Goal: Answer question/provide support: Share knowledge or assist other users

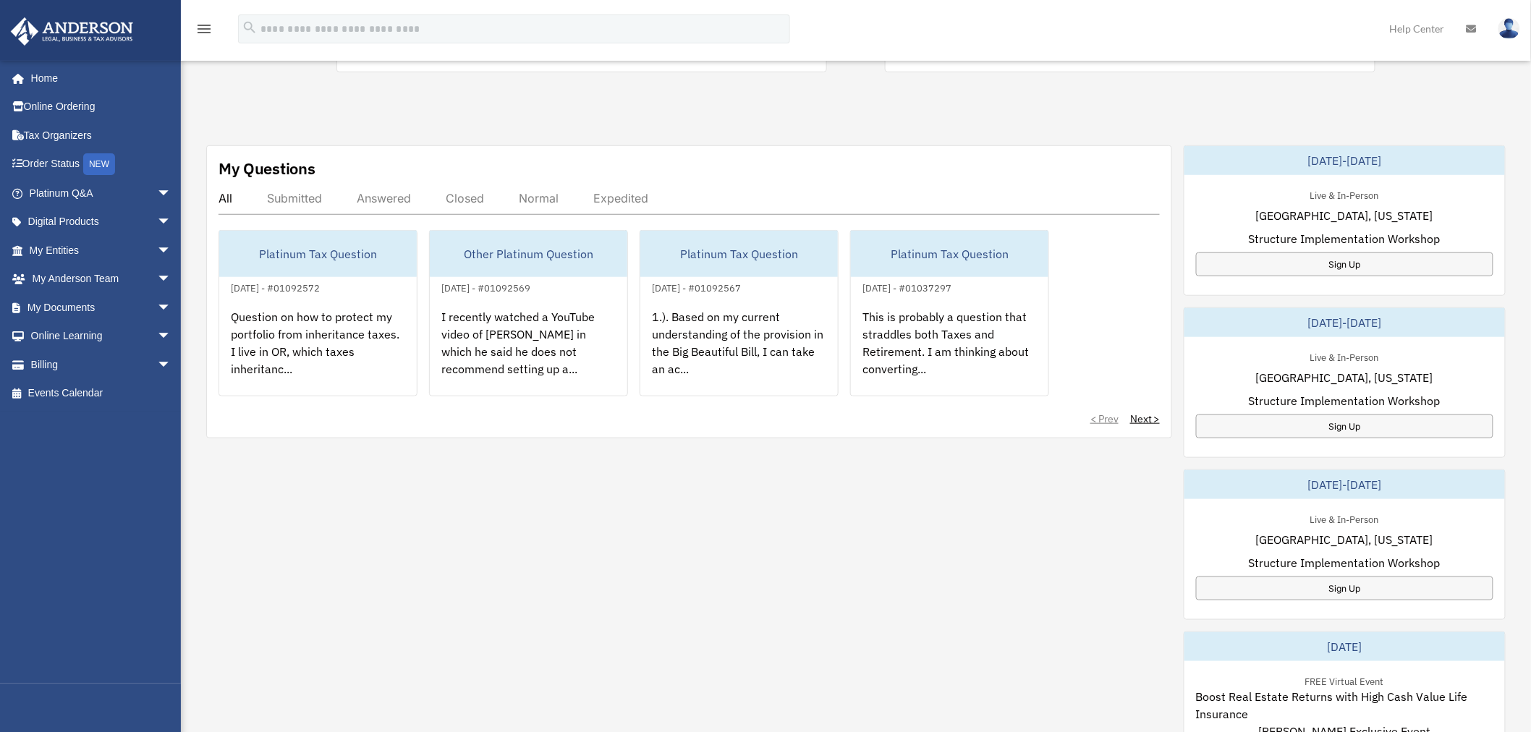
scroll to position [402, 0]
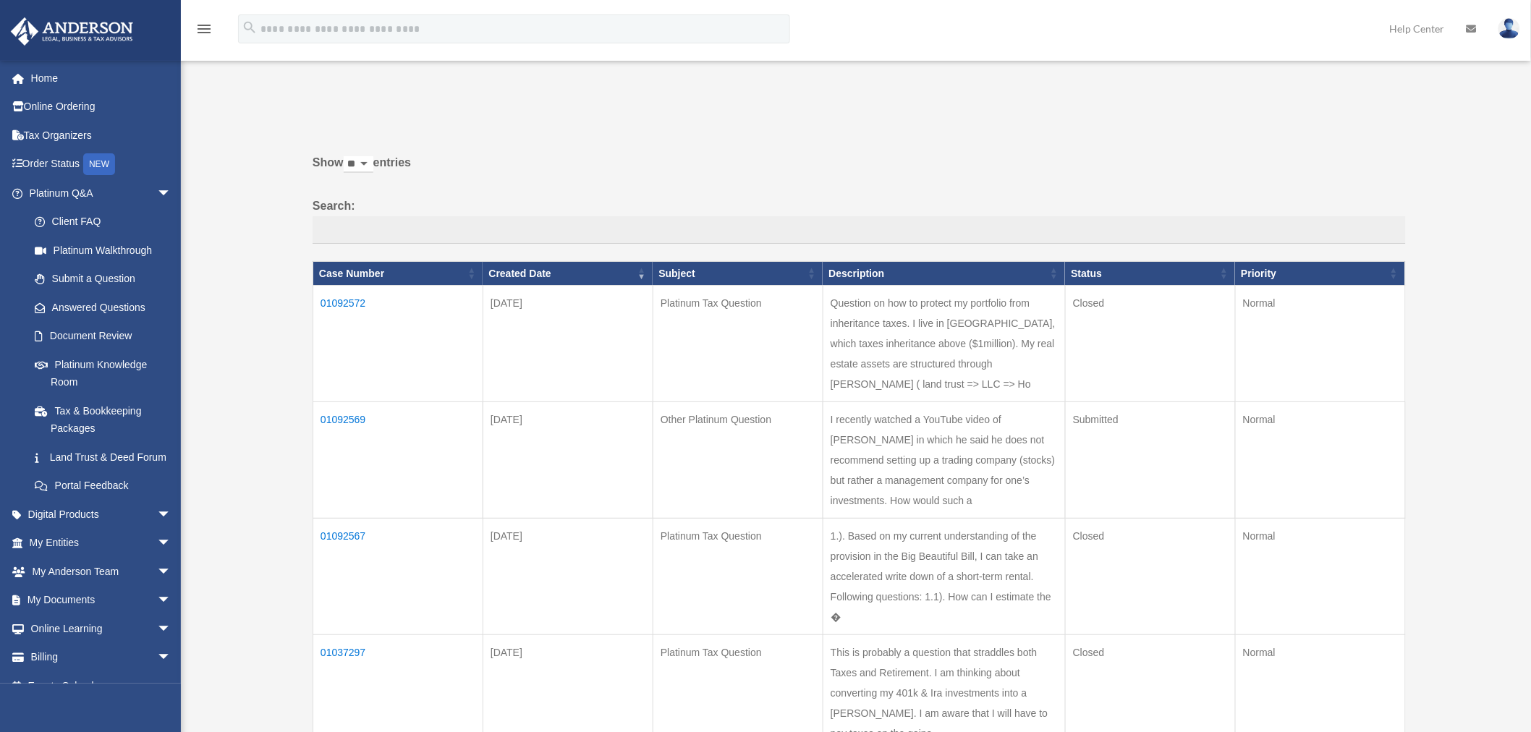
click at [362, 433] on td "01092569" at bounding box center [398, 460] width 170 height 117
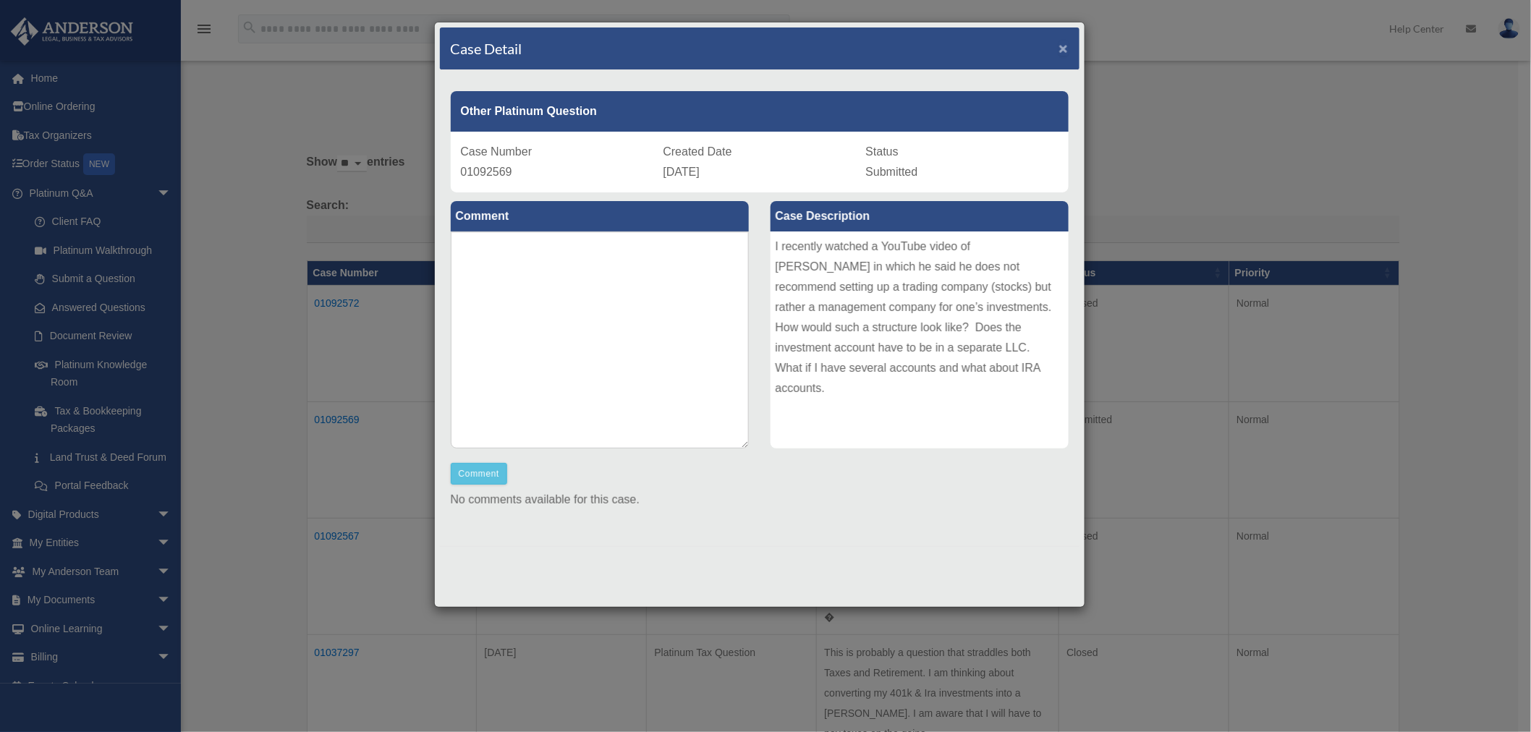
click at [1062, 46] on span "×" at bounding box center [1064, 48] width 9 height 17
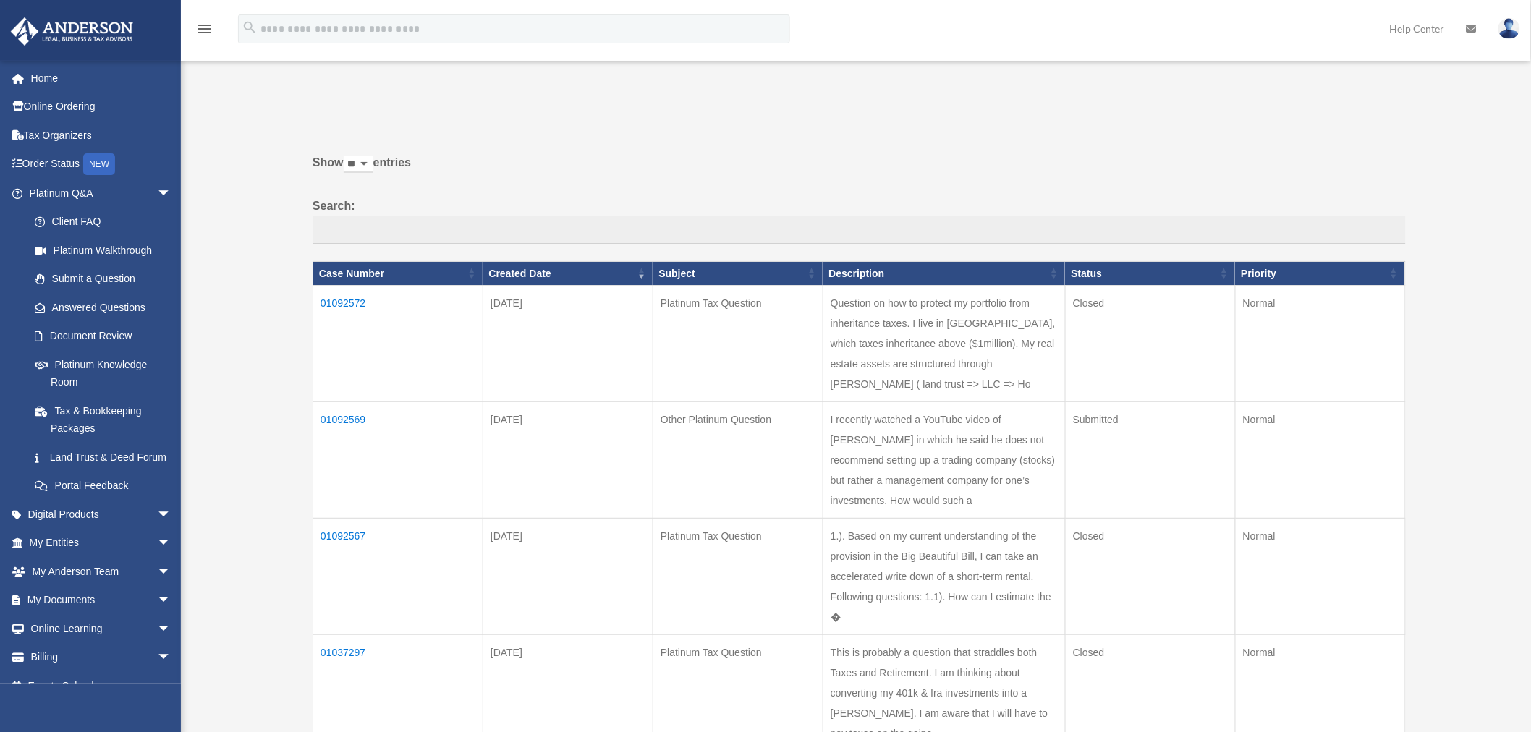
click at [352, 580] on td "01092567" at bounding box center [398, 577] width 170 height 117
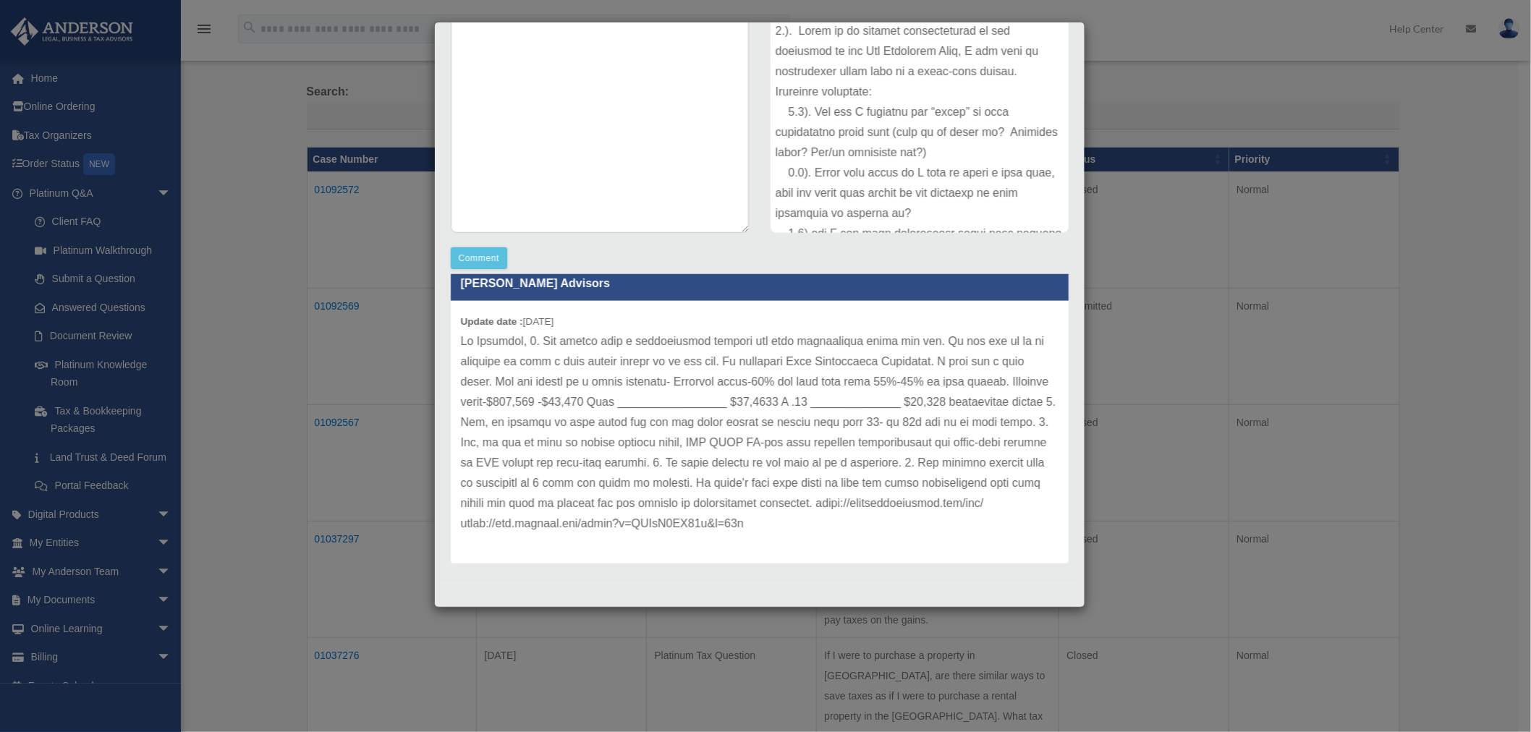
scroll to position [321, 0]
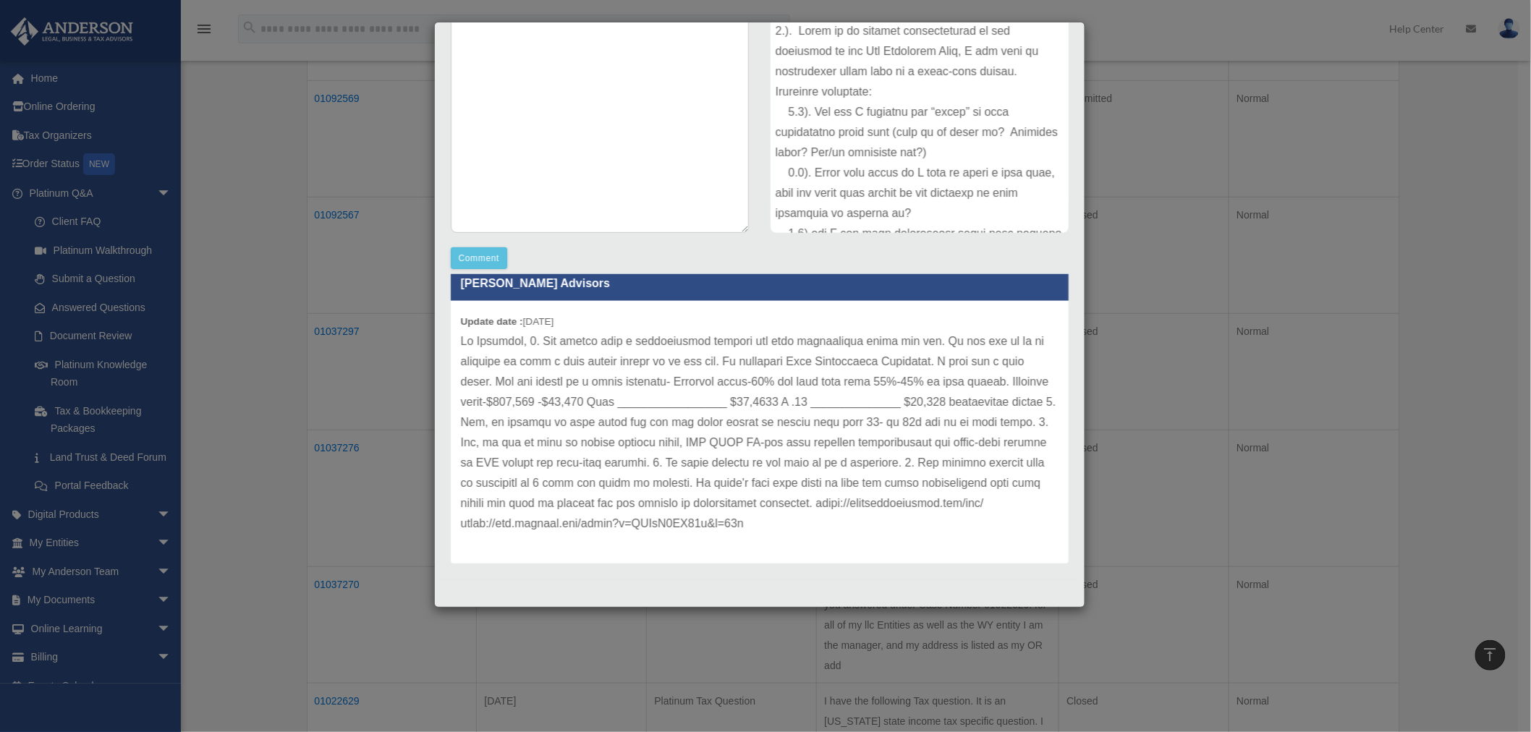
click at [696, 524] on p at bounding box center [760, 432] width 598 height 203
drag, startPoint x: 640, startPoint y: 526, endPoint x: 944, endPoint y: 523, distance: 304.7
click at [944, 523] on p at bounding box center [760, 432] width 598 height 203
copy p "[URL][DOMAIN_NAME]"
click at [1152, 299] on div "Case Detail × Platinum Tax Question Case Number 01092567 Created Date [DATE] St…" at bounding box center [765, 366] width 1531 height 732
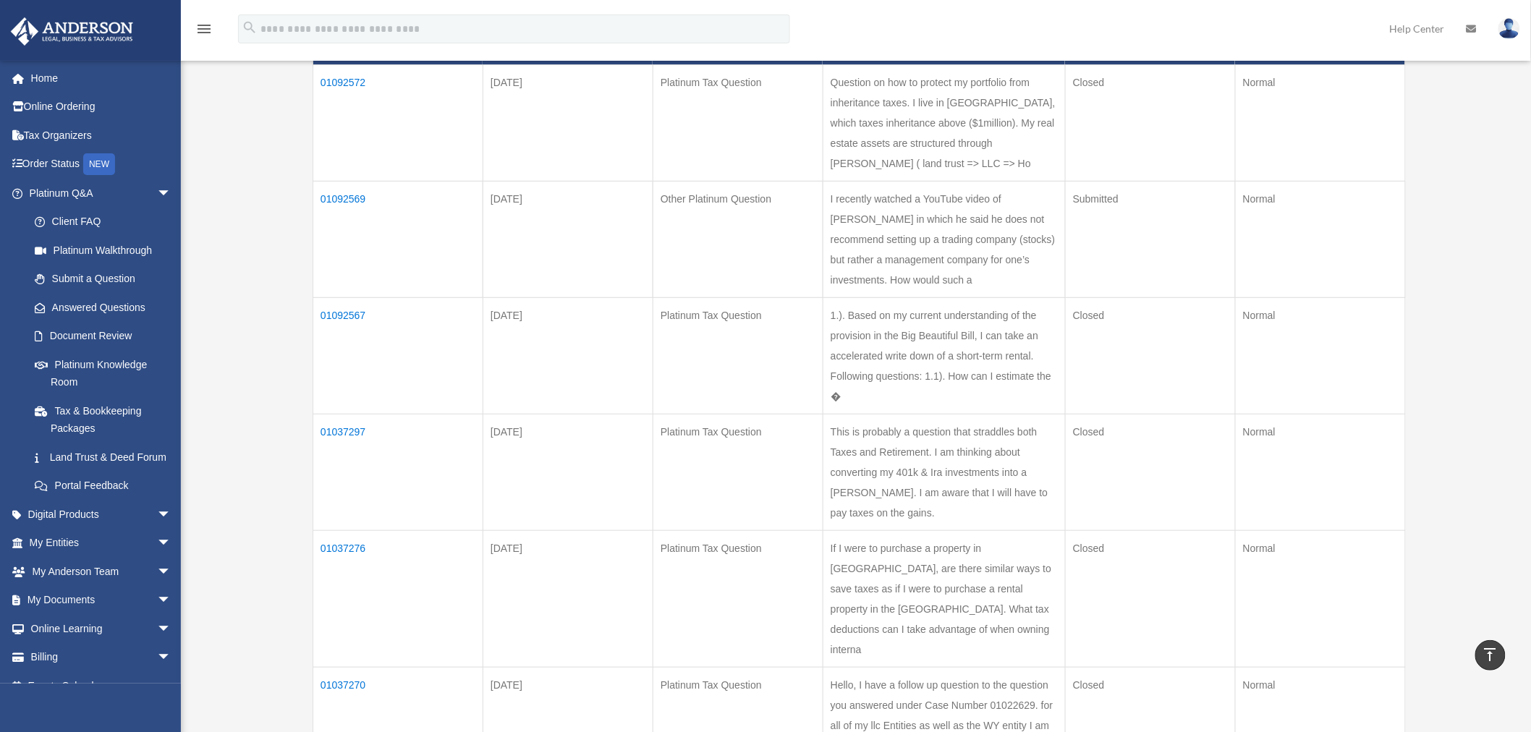
scroll to position [161, 0]
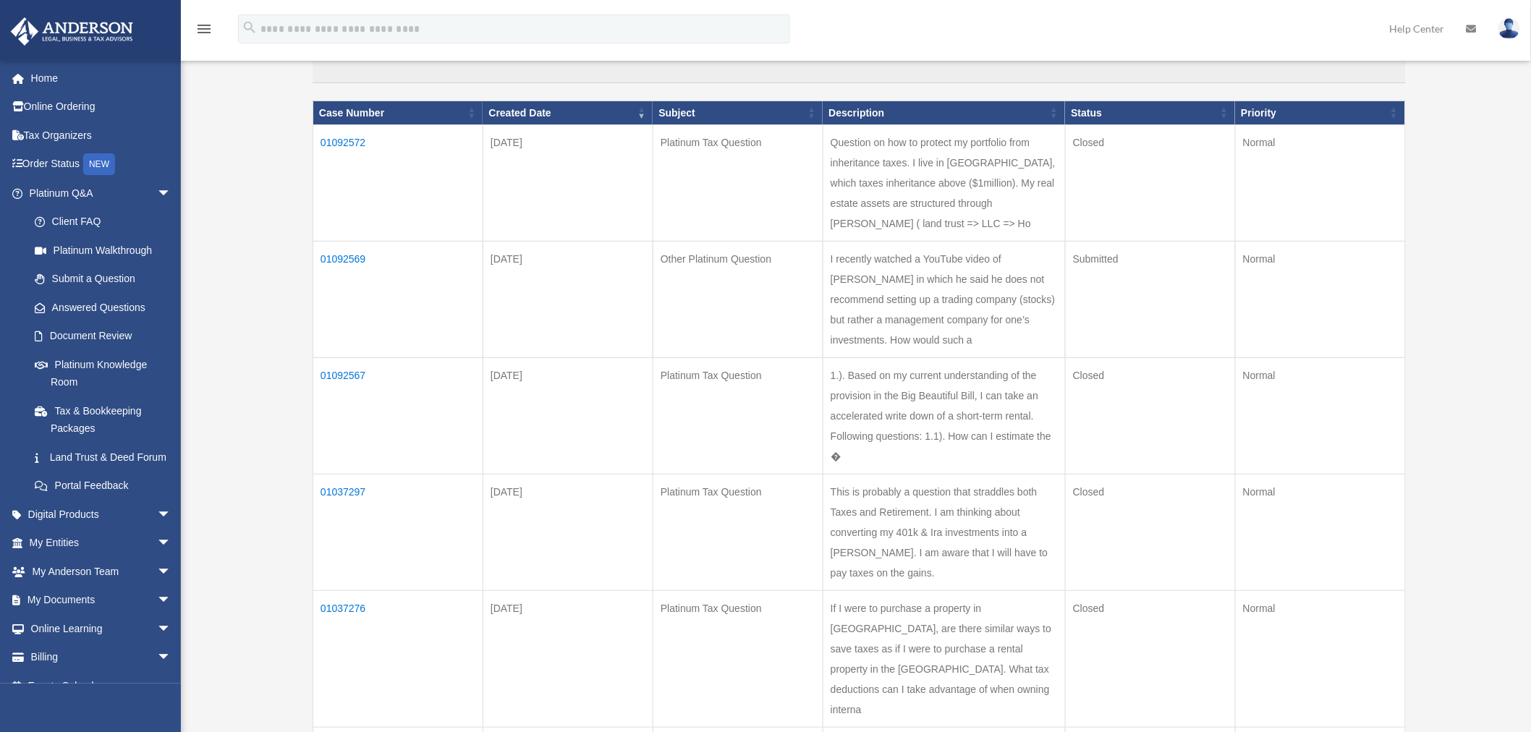
click at [353, 279] on td "01092569" at bounding box center [398, 300] width 170 height 117
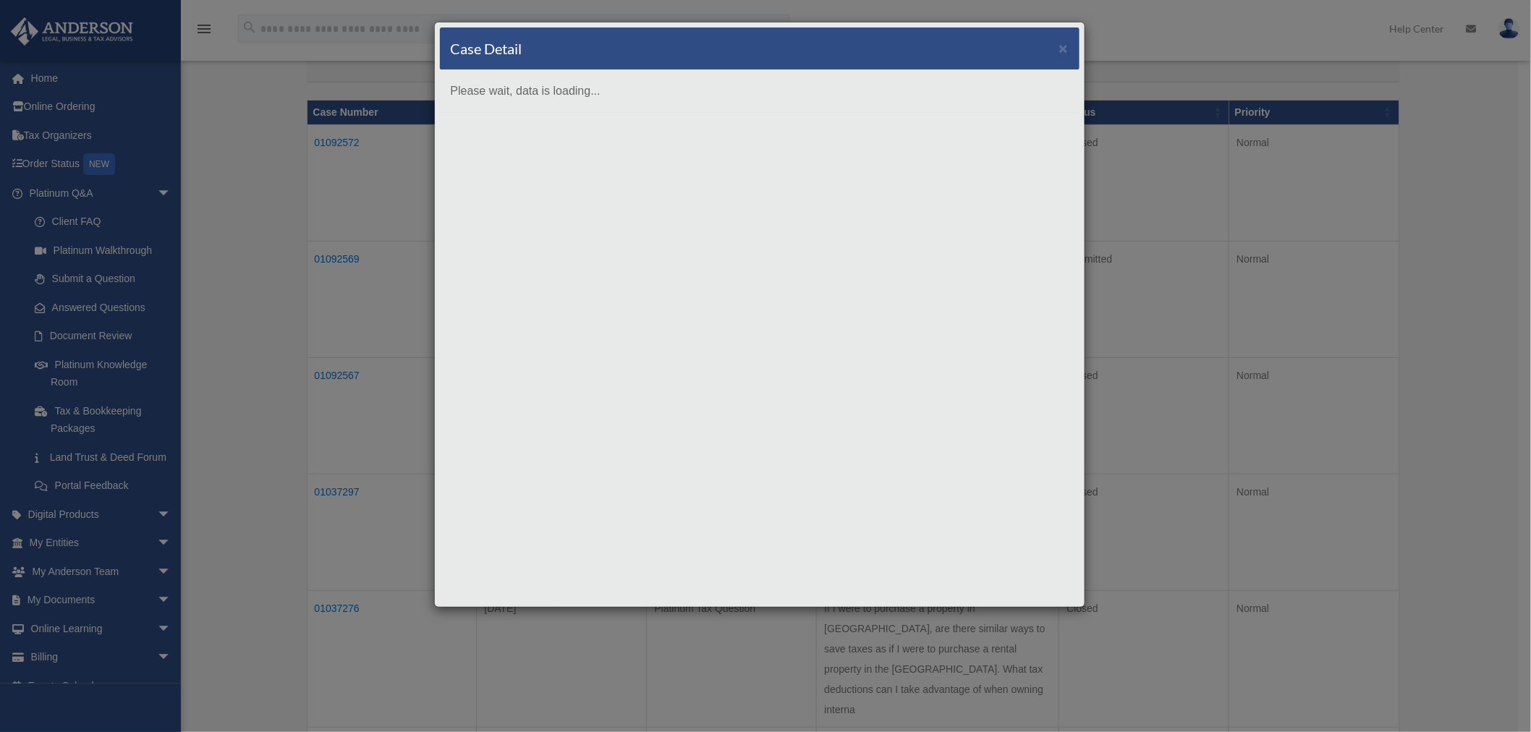
scroll to position [0, 0]
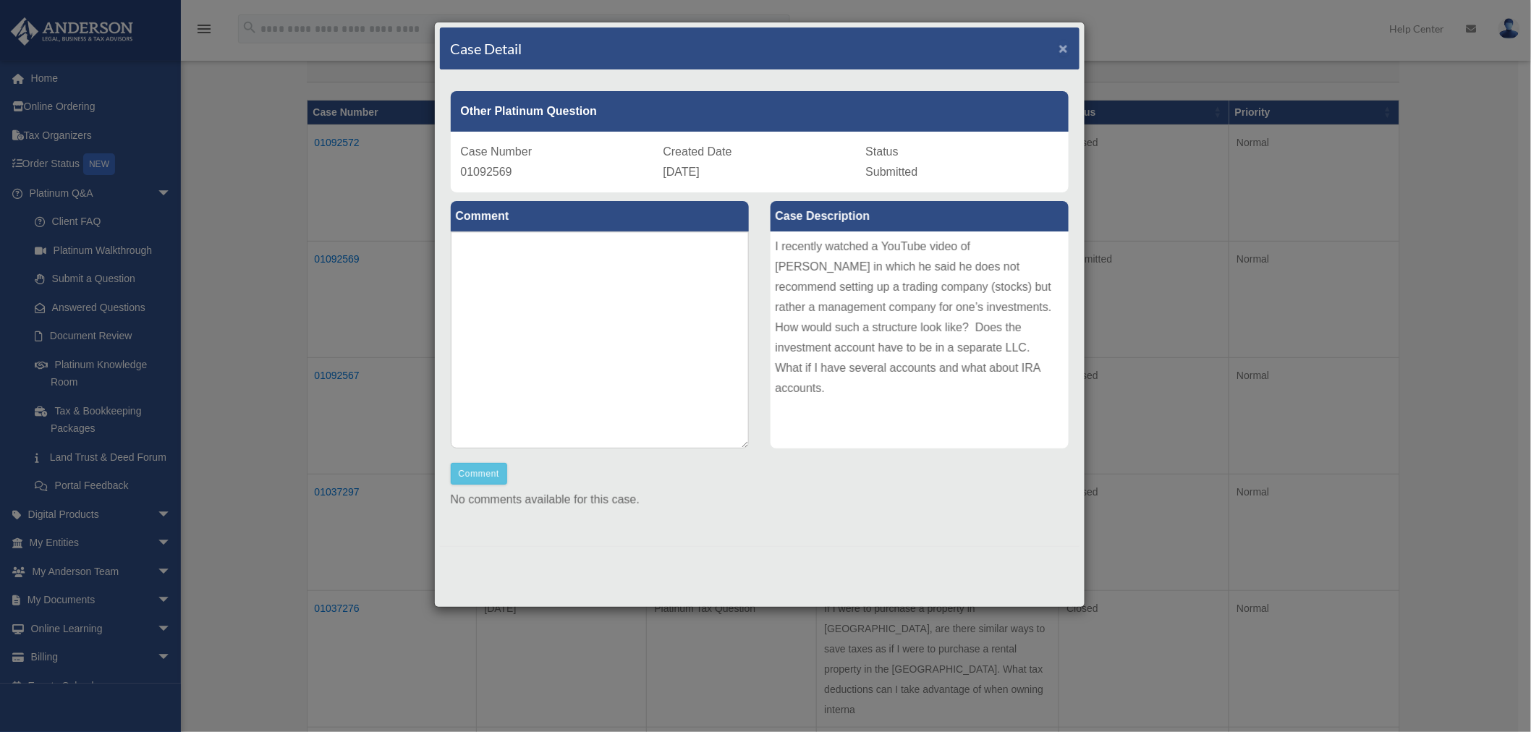
click at [1064, 47] on span "×" at bounding box center [1064, 48] width 9 height 17
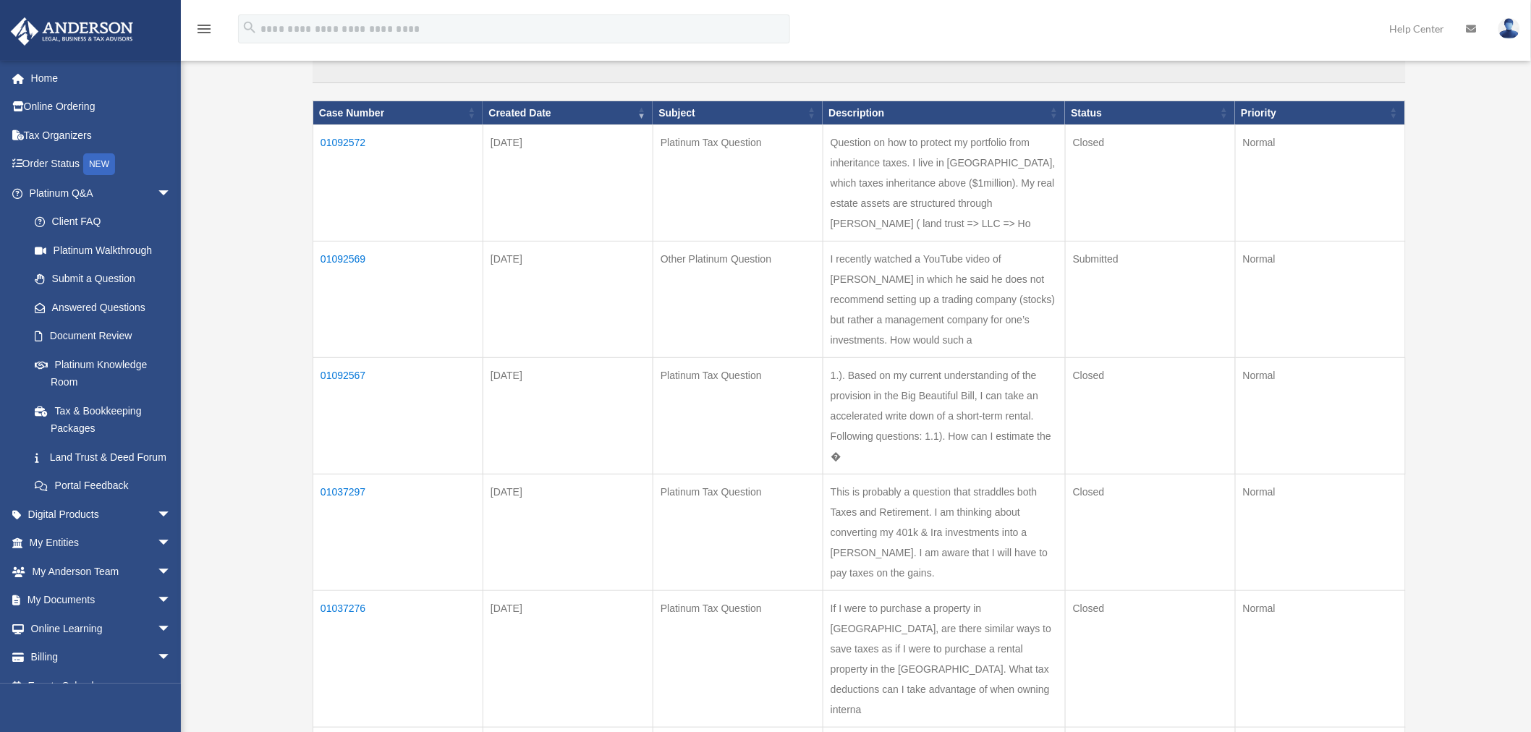
click at [341, 410] on td "01092567" at bounding box center [398, 416] width 170 height 117
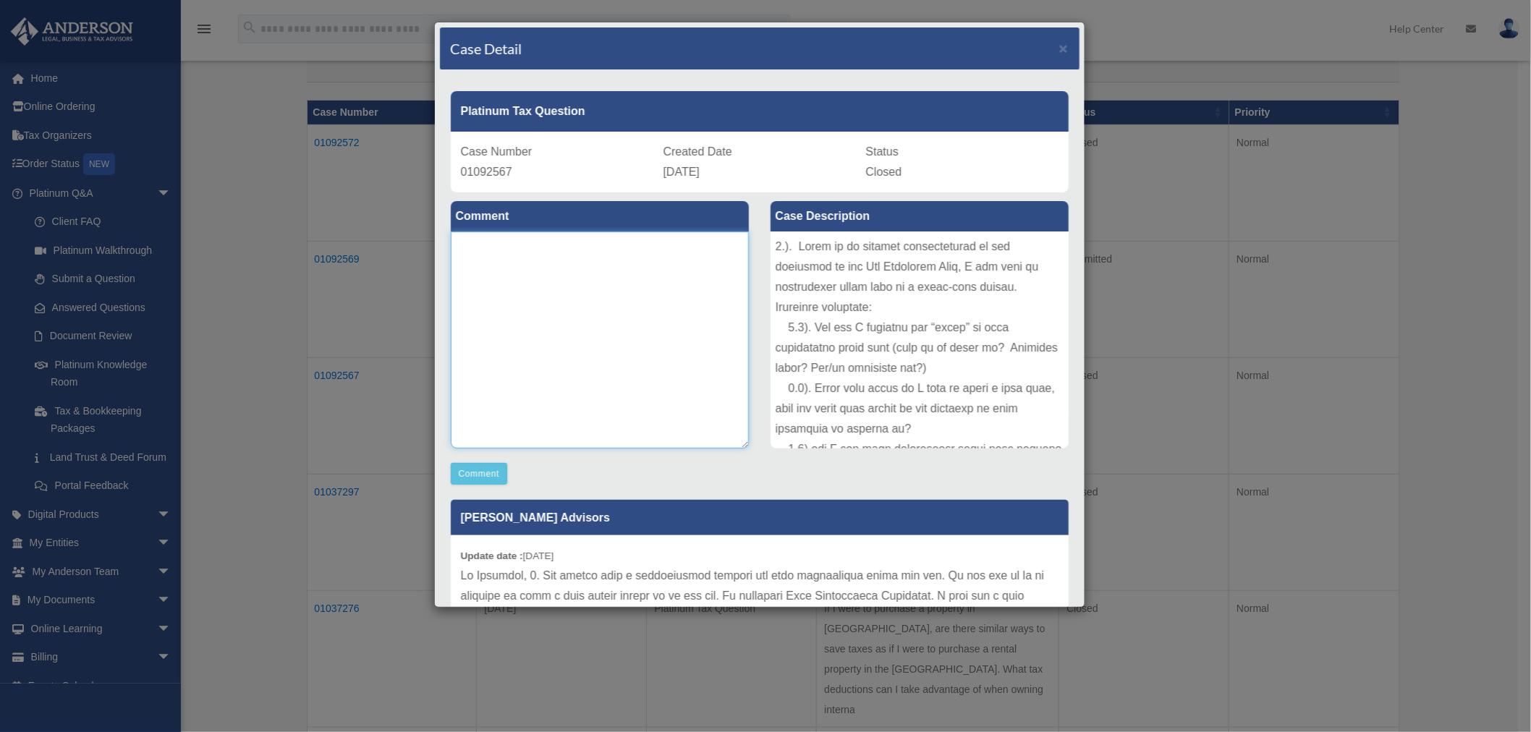
click at [591, 292] on textarea at bounding box center [600, 340] width 298 height 217
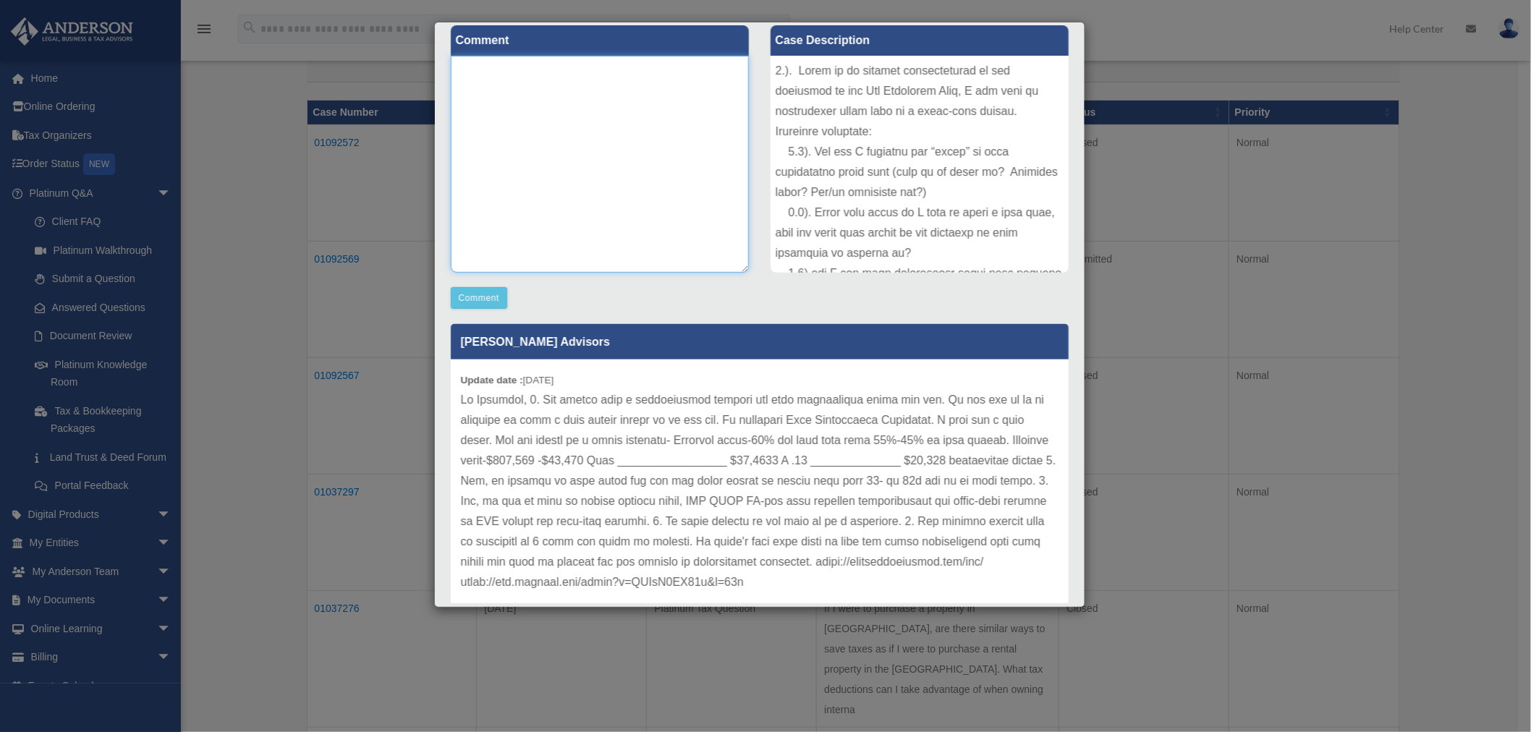
scroll to position [216, 0]
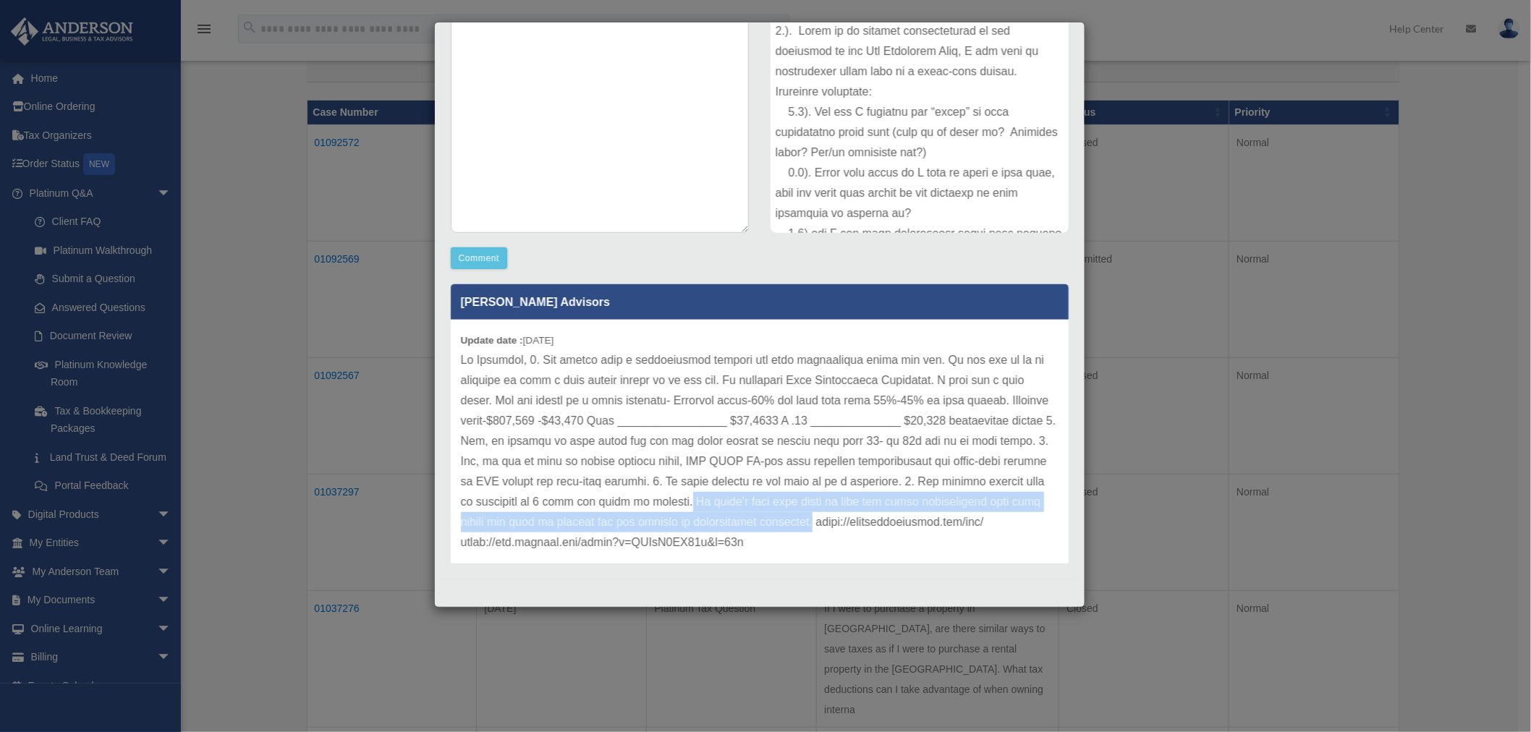
drag, startPoint x: 818, startPoint y: 503, endPoint x: 960, endPoint y: 531, distance: 145.3
click at [960, 531] on p at bounding box center [760, 451] width 598 height 203
copy p "It doesn't make much sense to take the bonus depreciation then turn around and …"
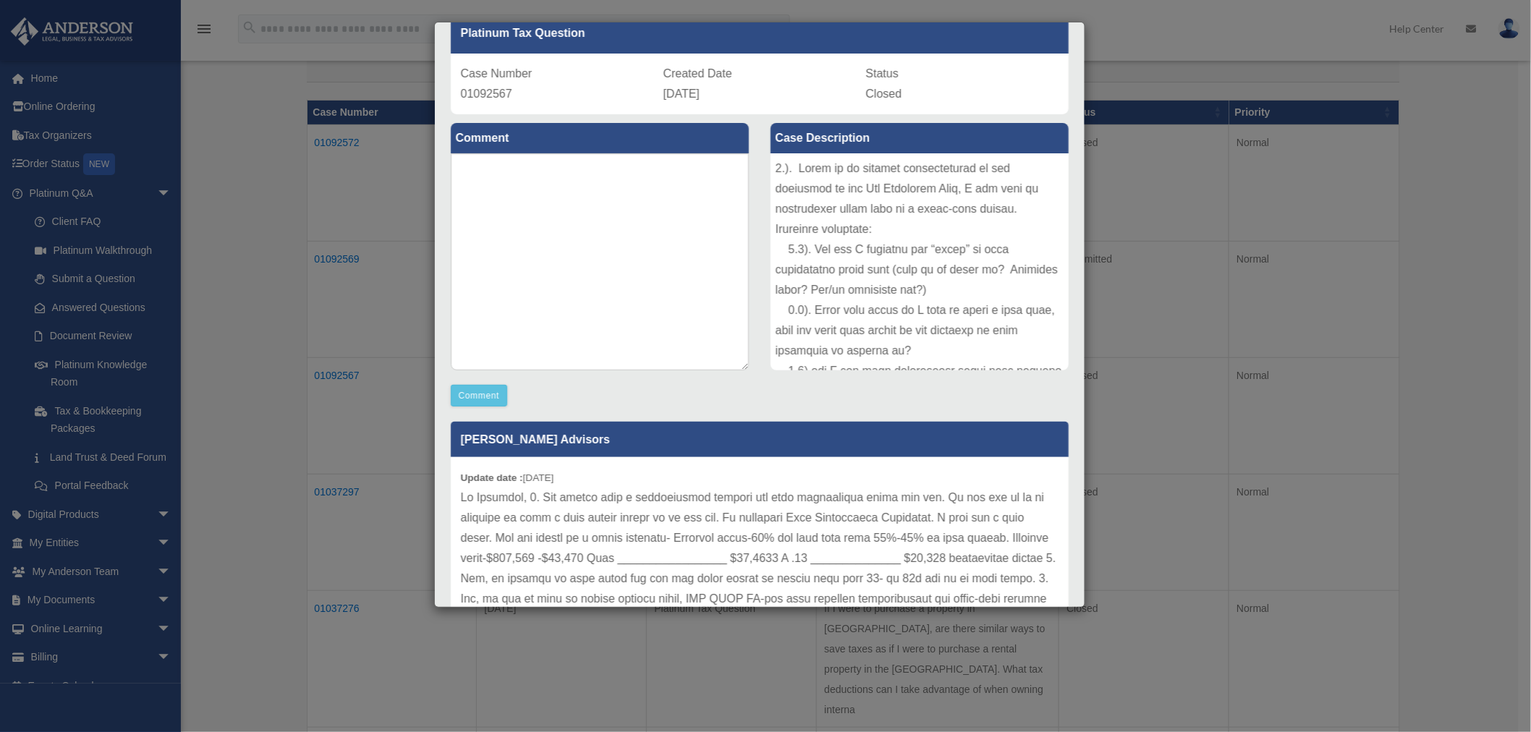
scroll to position [0, 0]
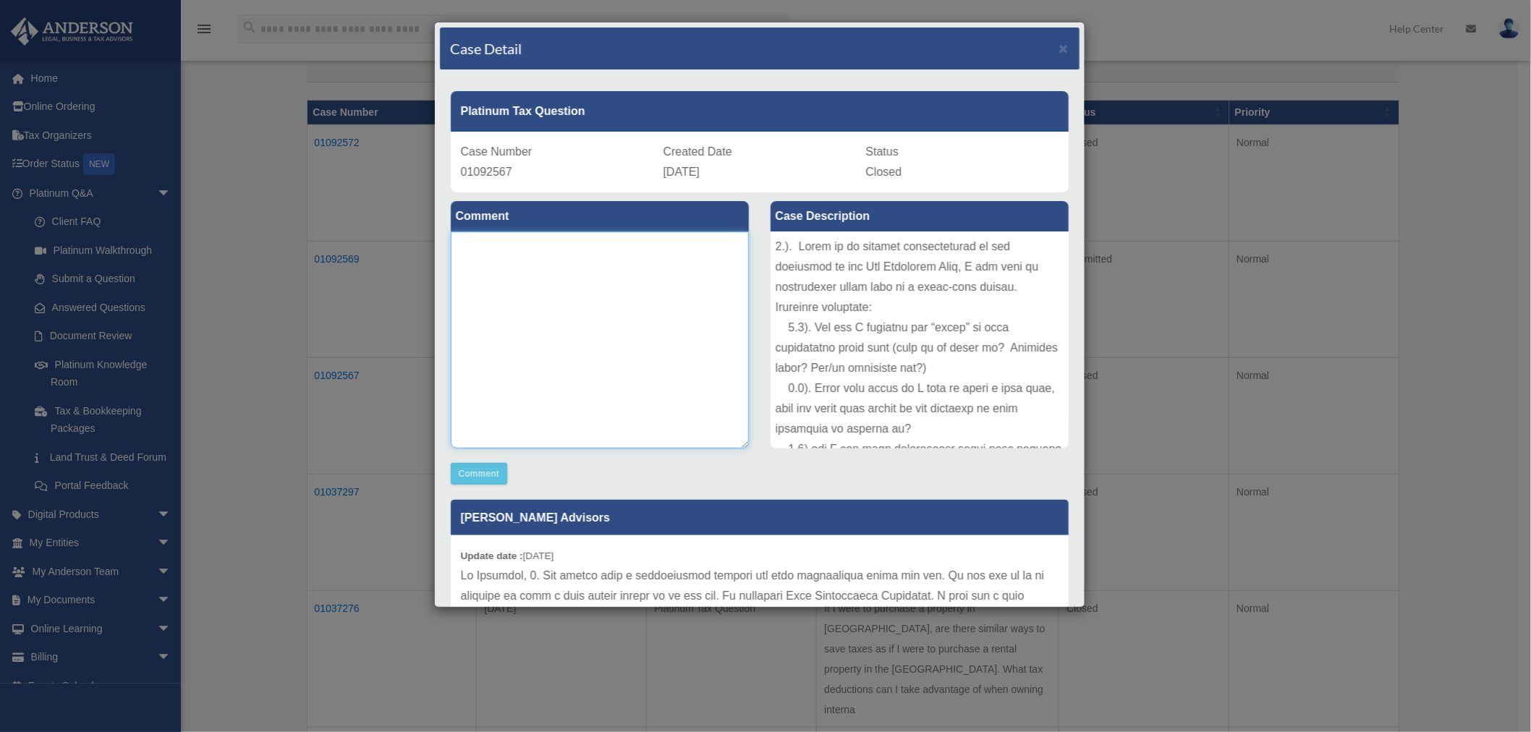
click at [584, 288] on textarea at bounding box center [600, 340] width 298 height 217
paste textarea "**********"
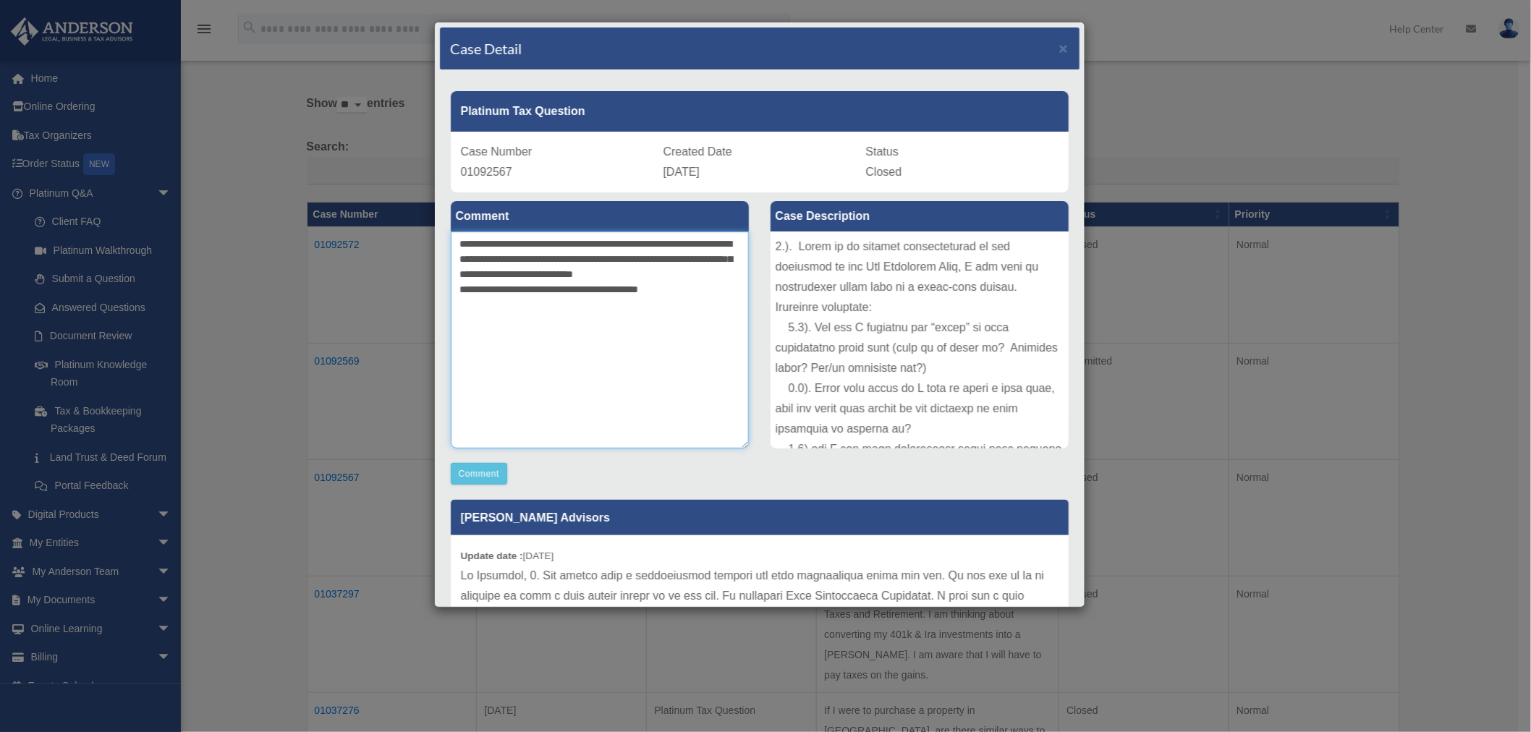
scroll to position [80, 0]
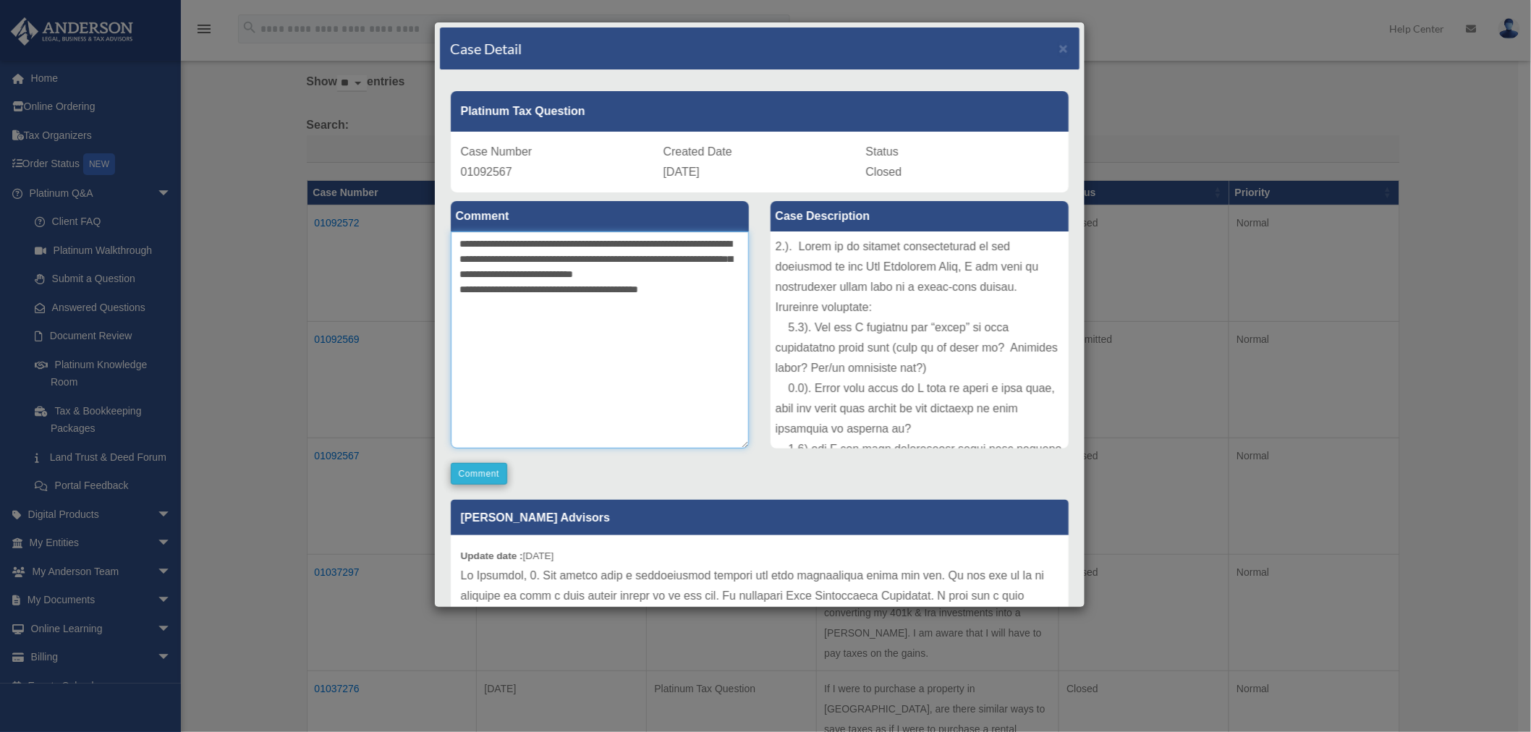
type textarea "**********"
click at [473, 476] on button "Comment" at bounding box center [479, 474] width 57 height 22
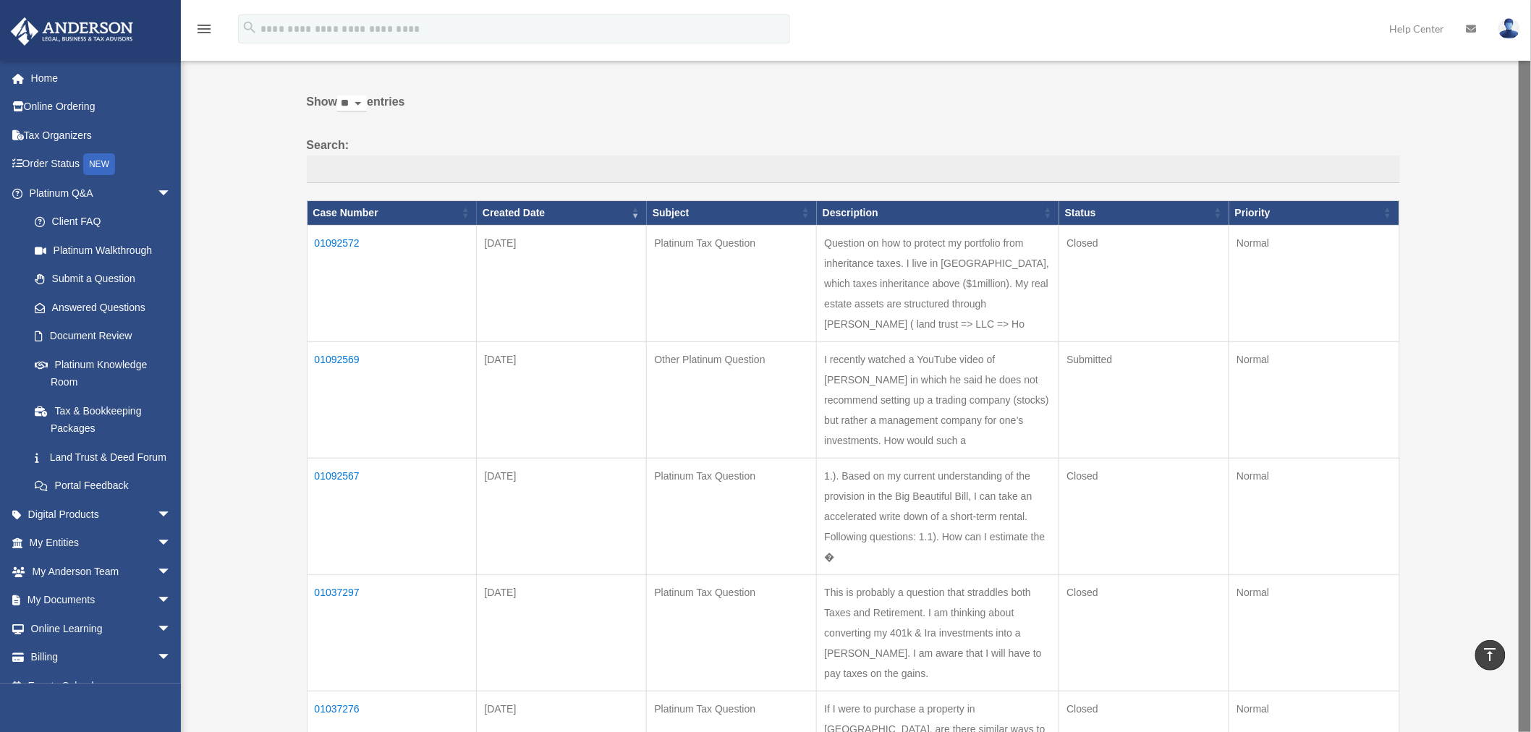
scroll to position [0, 0]
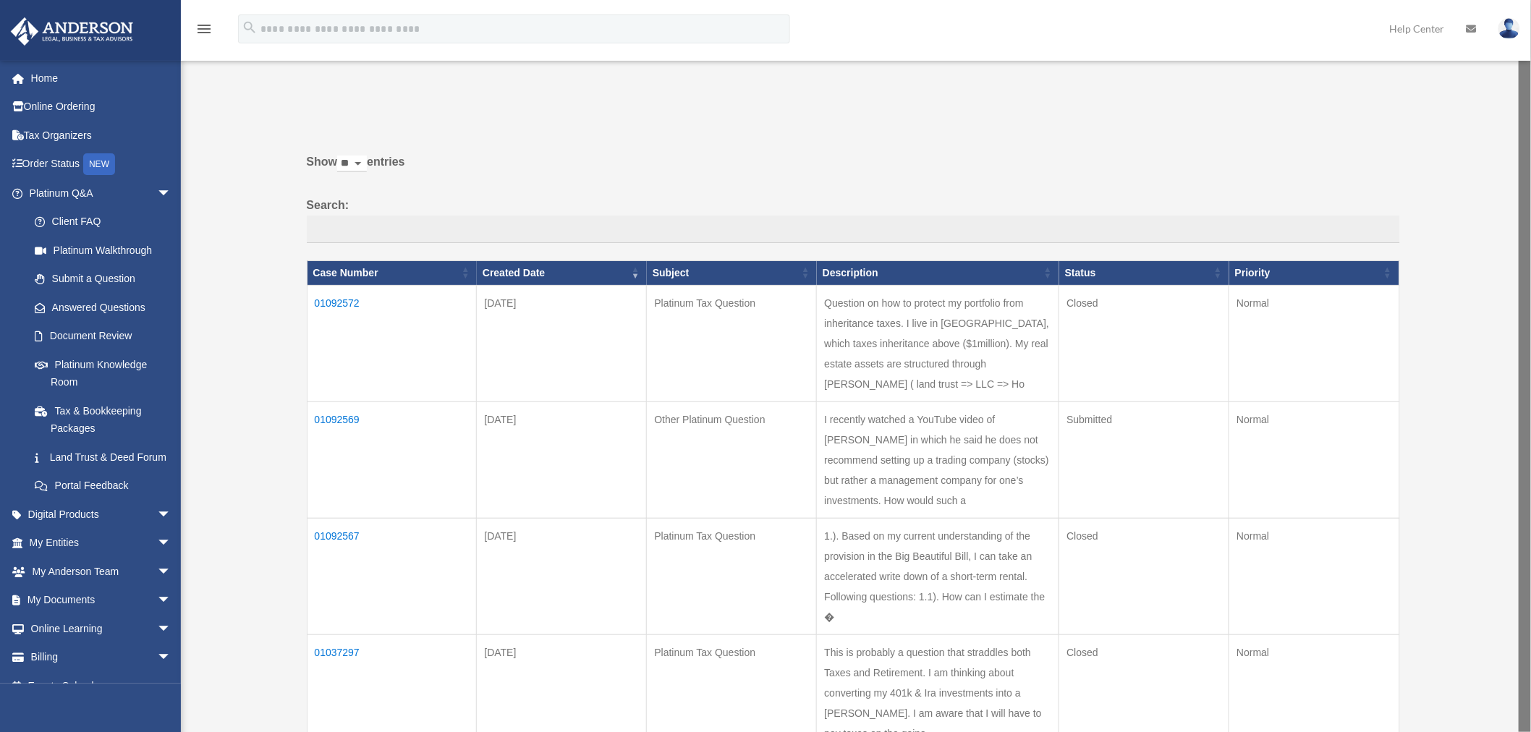
click at [333, 577] on td "01092567" at bounding box center [392, 576] width 170 height 117
click at [353, 580] on td "01092567" at bounding box center [398, 577] width 170 height 117
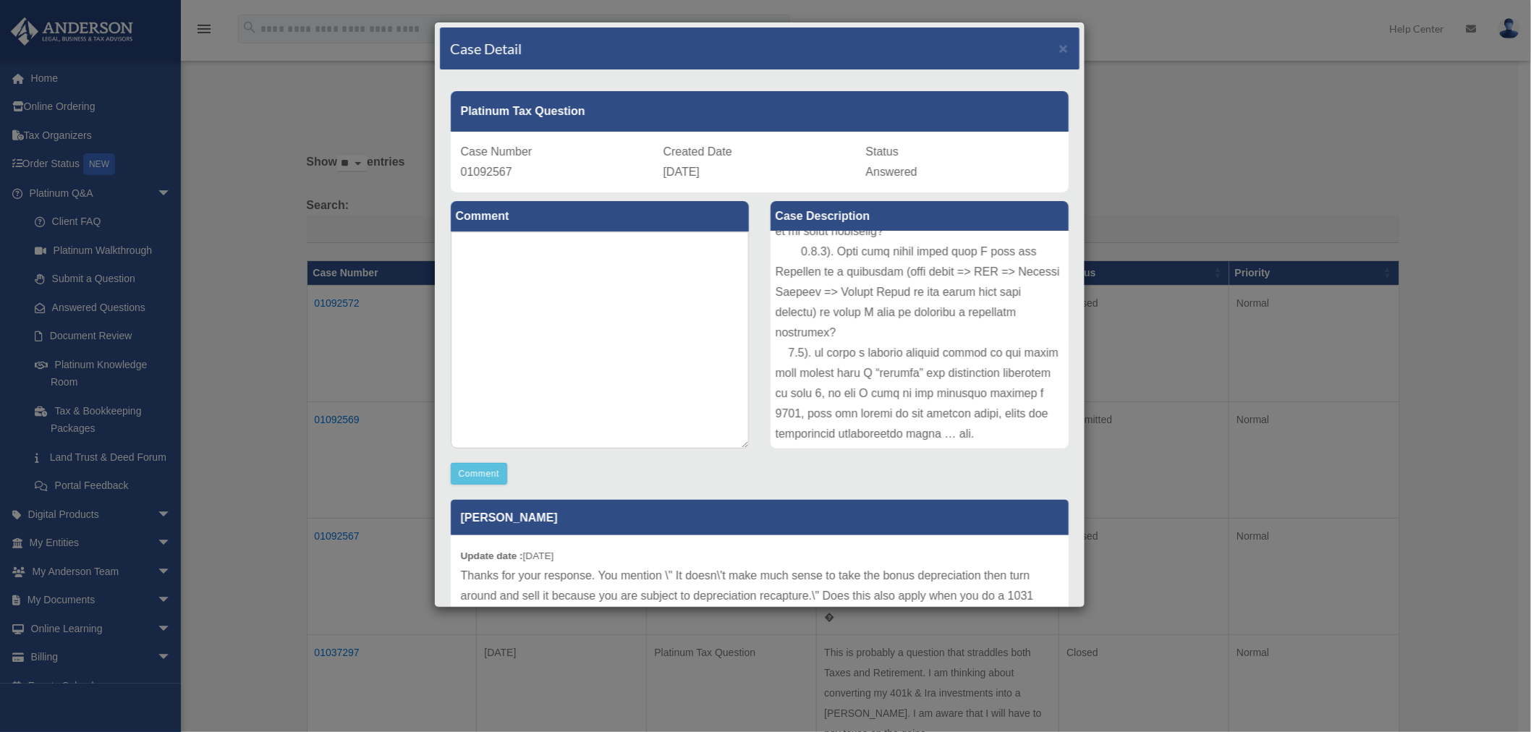
scroll to position [80, 0]
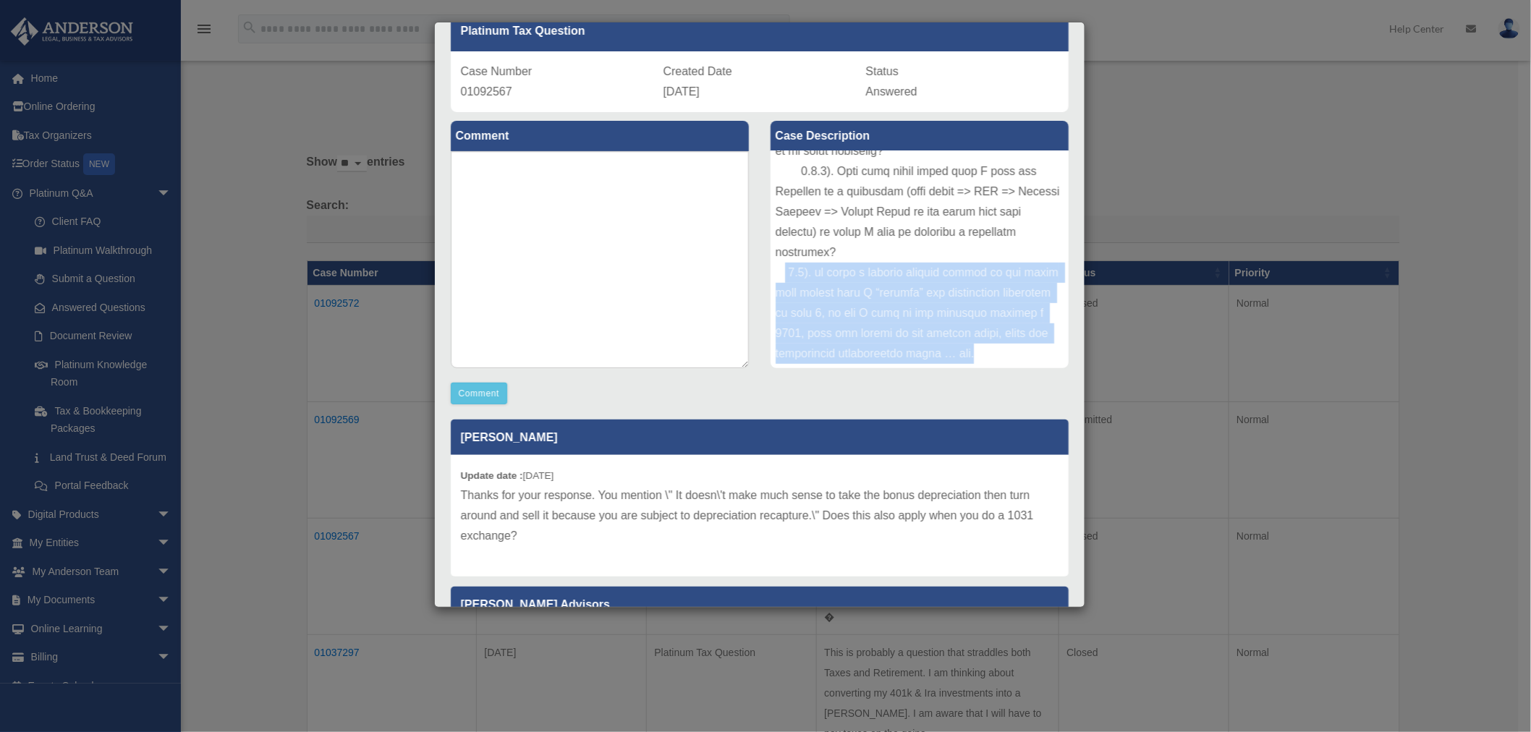
drag, startPoint x: 779, startPoint y: 271, endPoint x: 1014, endPoint y: 362, distance: 251.6
click at [1014, 362] on div at bounding box center [920, 259] width 298 height 217
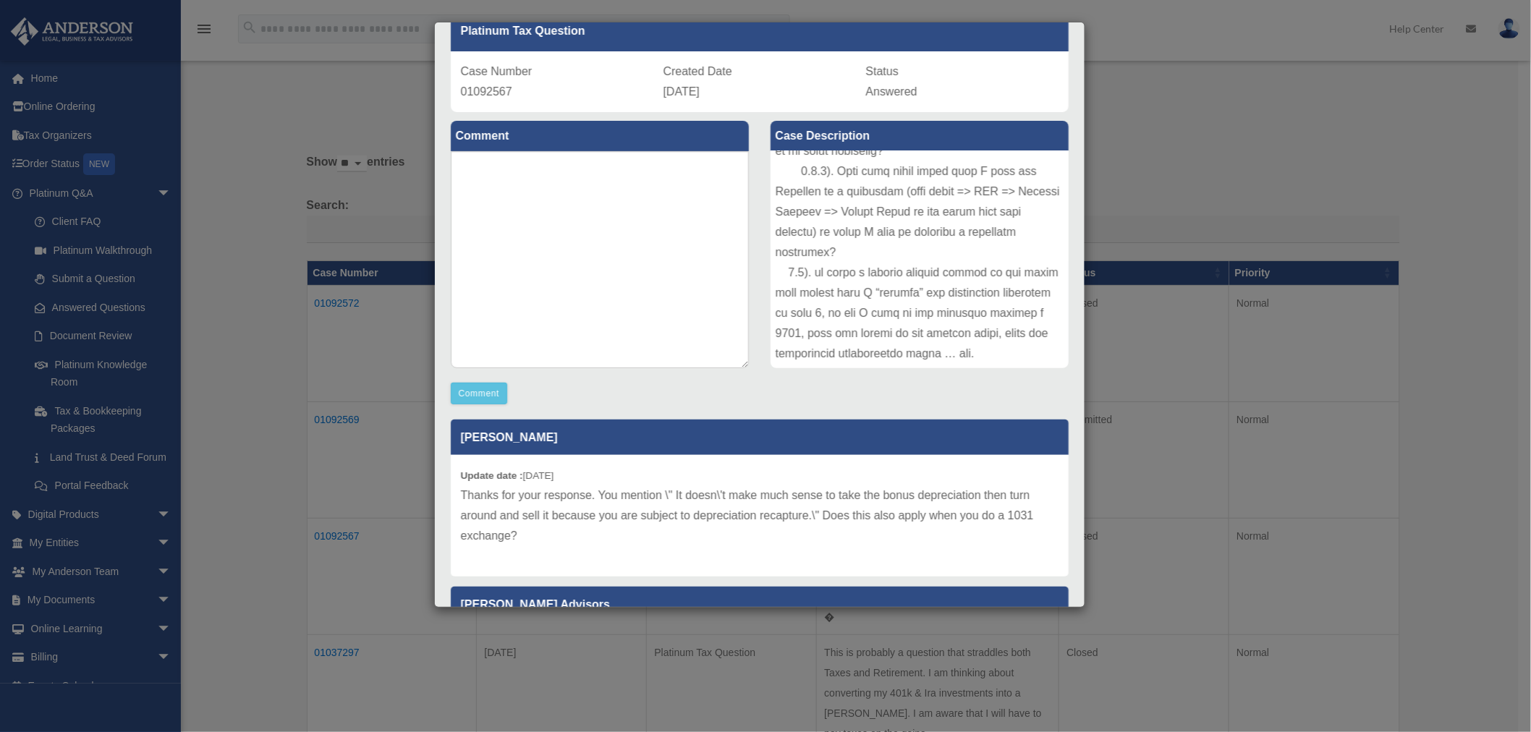
click at [1223, 127] on div "Case Detail × Platinum Tax Question Case Number 01092567 Created Date [DATE] St…" at bounding box center [765, 366] width 1531 height 732
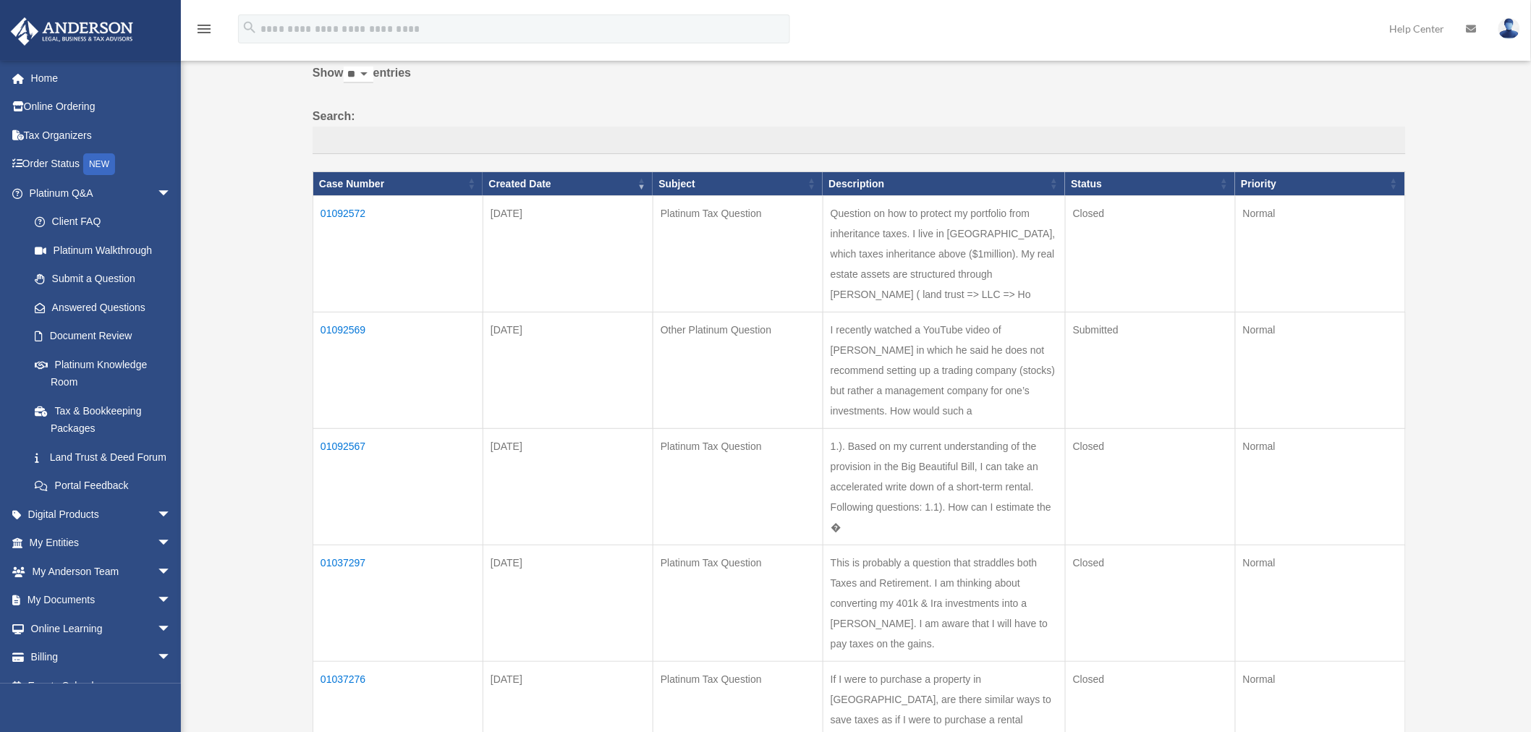
scroll to position [161, 0]
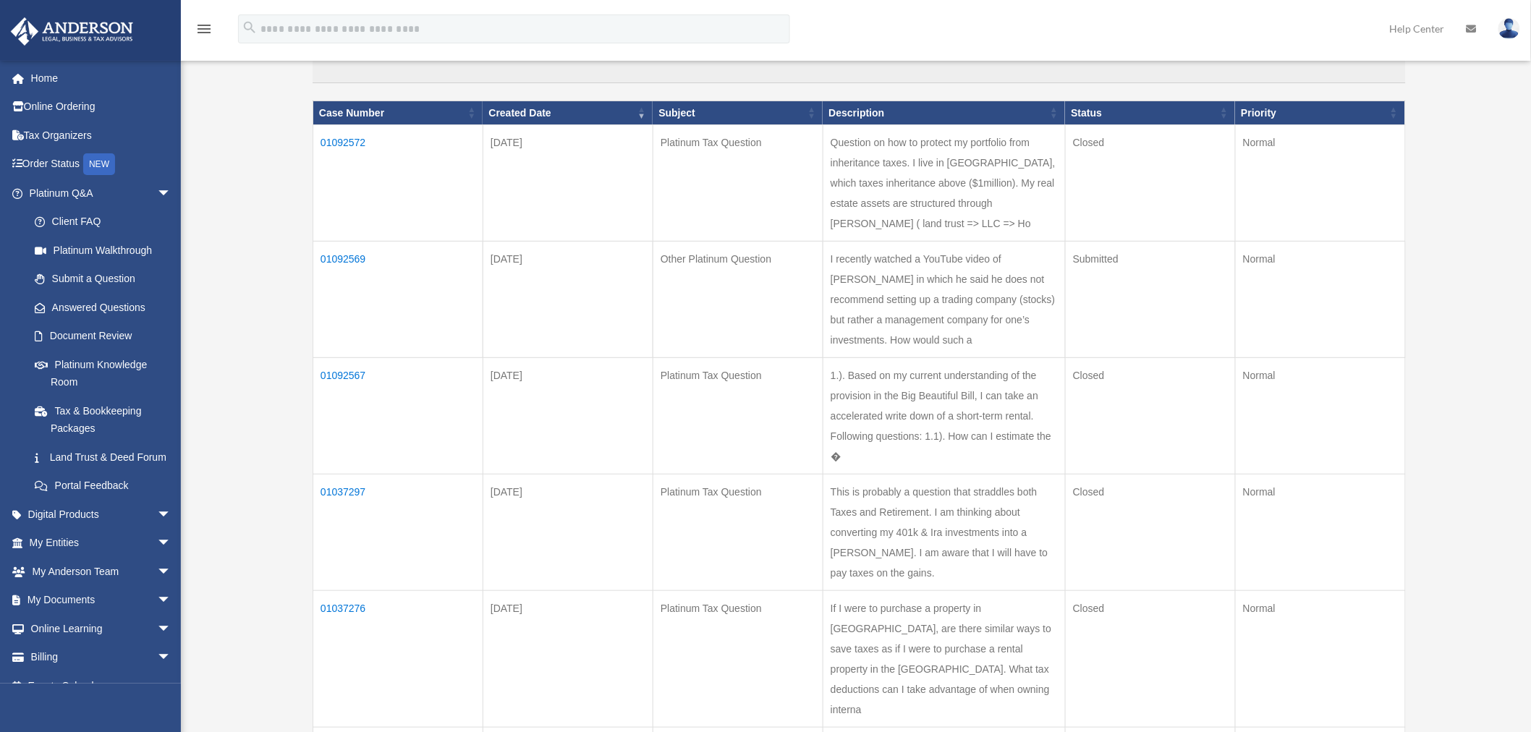
click at [350, 280] on td "01092569" at bounding box center [398, 300] width 170 height 117
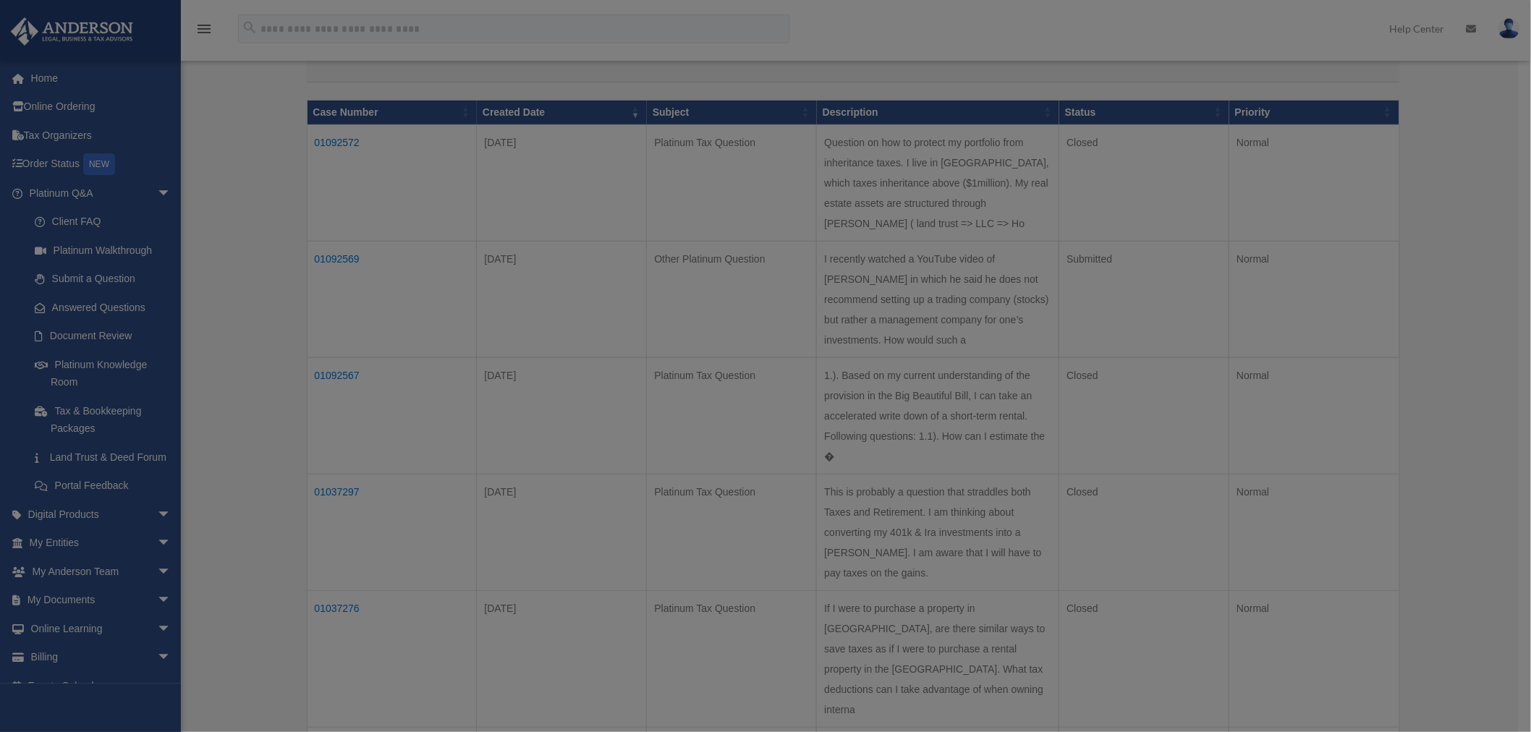
scroll to position [0, 0]
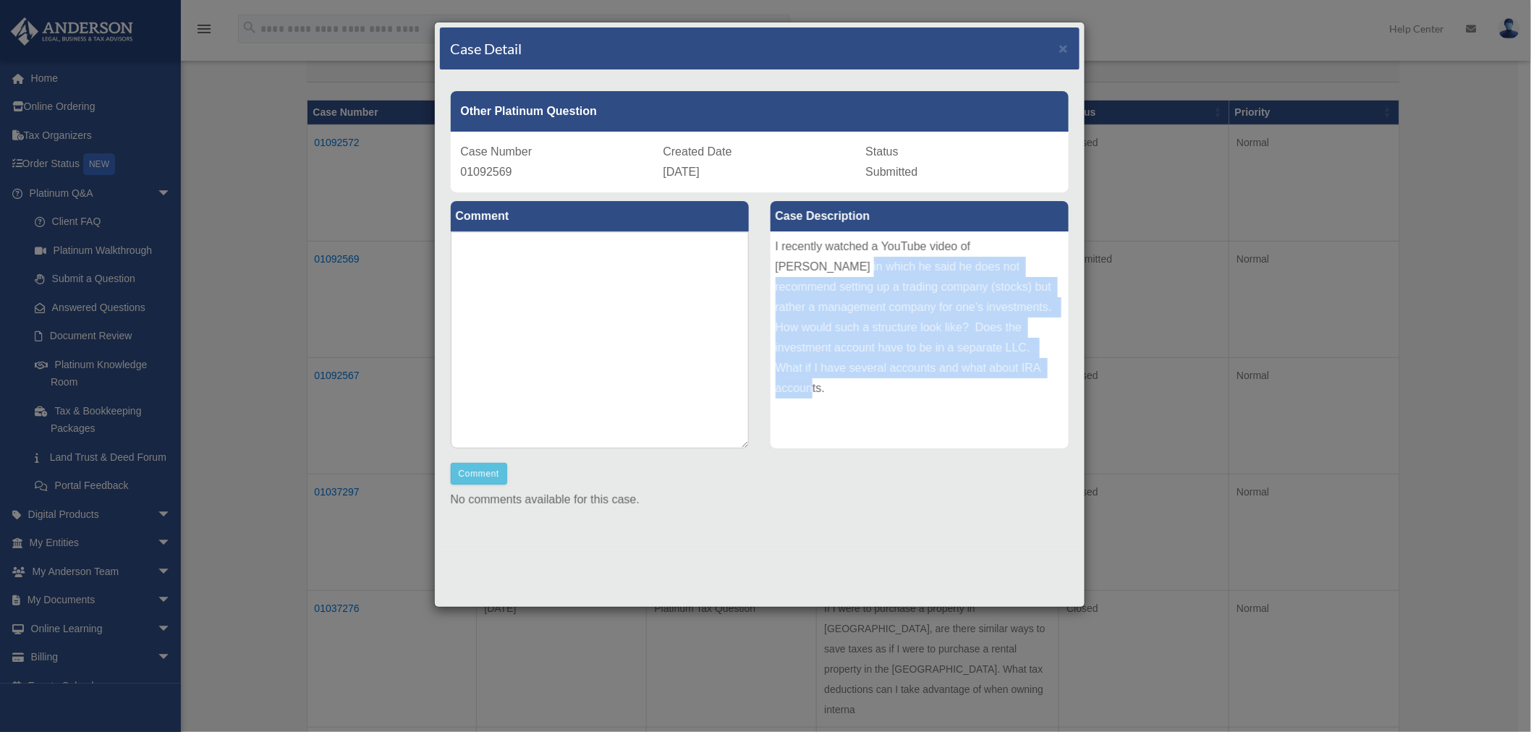
drag, startPoint x: 774, startPoint y: 268, endPoint x: 989, endPoint y: 378, distance: 240.5
click at [989, 378] on div "I recently watched a YouTube video of [PERSON_NAME] in which he said he does no…" at bounding box center [920, 340] width 298 height 217
copy div "which he said he does not recommend setting up a trading company (stocks) but r…"
